Goal: Information Seeking & Learning: Check status

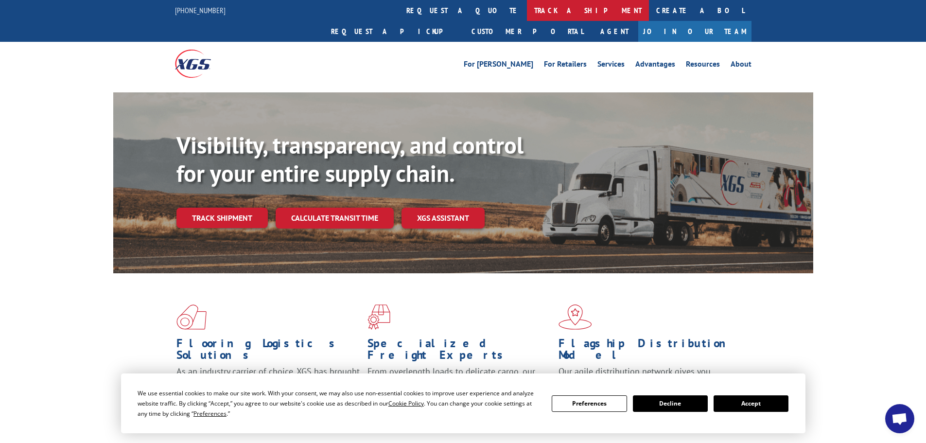
click at [527, 8] on link "track a shipment" at bounding box center [588, 10] width 122 height 21
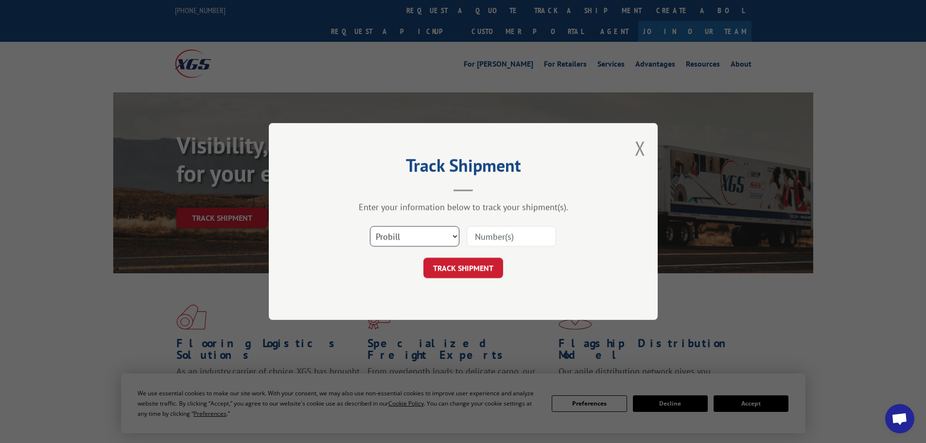
click at [421, 244] on select "Select category... Probill BOL PO" at bounding box center [414, 236] width 89 height 20
select select "bol"
click at [370, 226] on select "Select category... Probill BOL PO" at bounding box center [414, 236] width 89 height 20
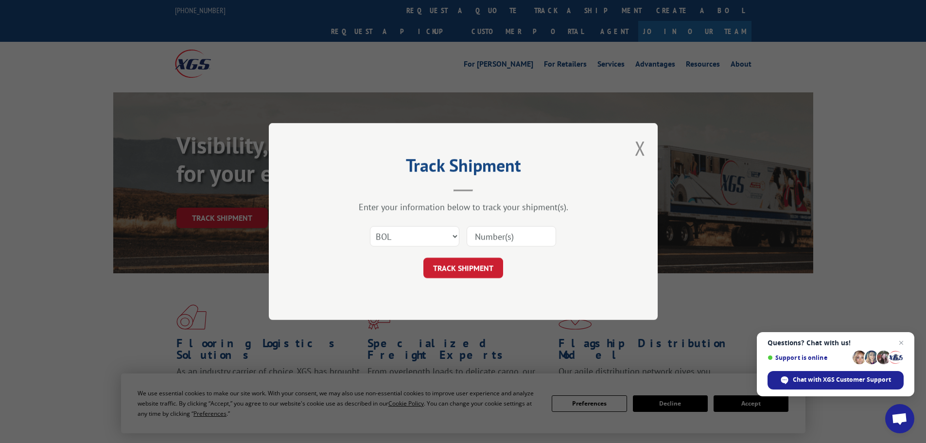
click at [517, 239] on input at bounding box center [510, 236] width 89 height 20
paste input "7080240"
type input "7080240"
click at [477, 269] on button "TRACK SHIPMENT" at bounding box center [463, 268] width 80 height 20
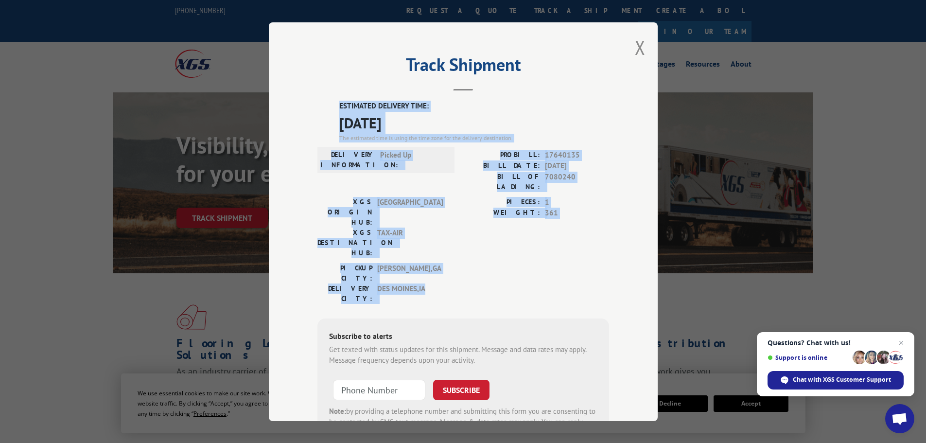
drag, startPoint x: 403, startPoint y: 128, endPoint x: 607, endPoint y: 241, distance: 233.4
click at [607, 241] on div "Track Shipment ESTIMATED DELIVERY TIME: [DATE] The estimated time is using the …" at bounding box center [463, 221] width 389 height 398
copy div "ESTIMATED DELIVERY TIME: [DATE] The estimated time is using the time zone for t…"
